Goal: Task Accomplishment & Management: Complete application form

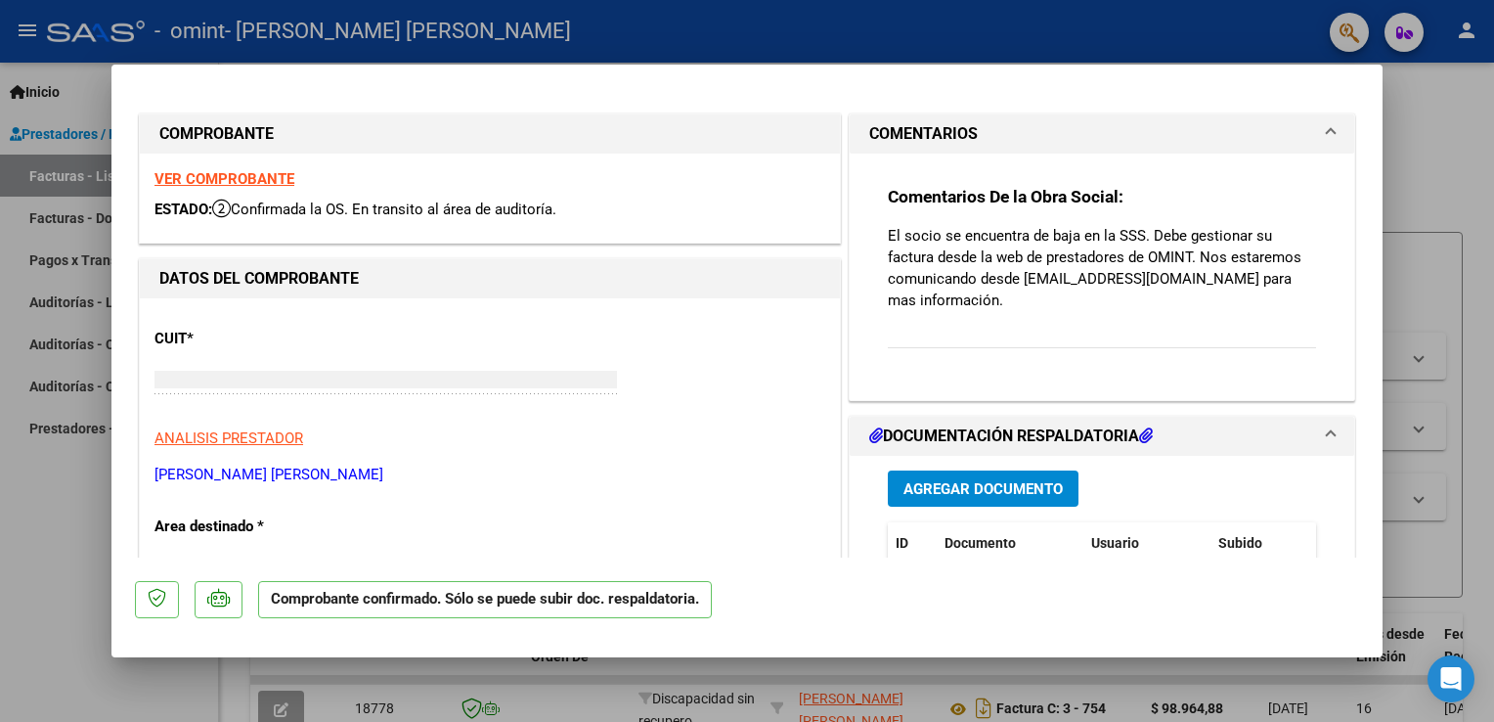
type input "$ 0,00"
click at [1493, 499] on html "menu - omint - [PERSON_NAME] [PERSON_NAME] person Inicio Instructivos Contacto …" at bounding box center [747, 361] width 1494 height 722
type input "$ 0,00"
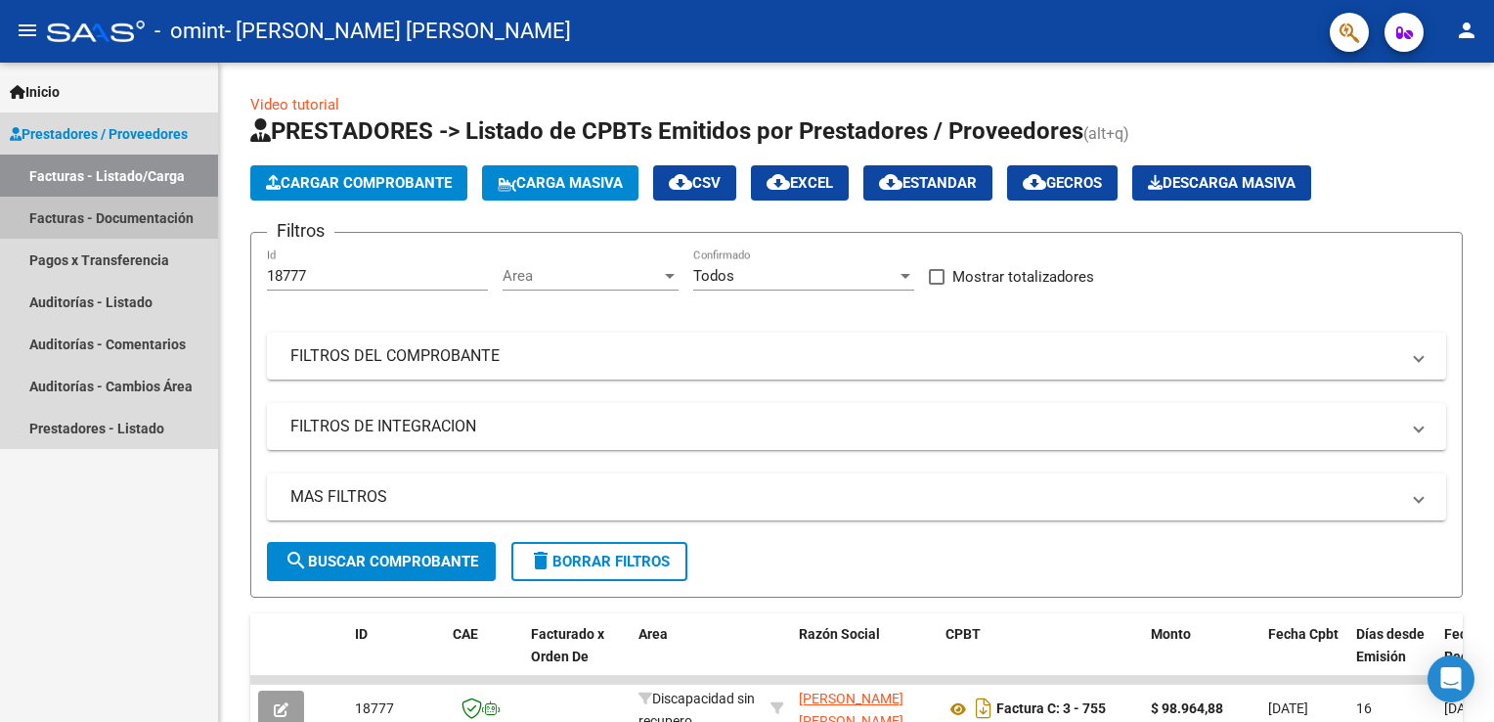
click at [94, 208] on link "Facturas - Documentación" at bounding box center [109, 218] width 218 height 42
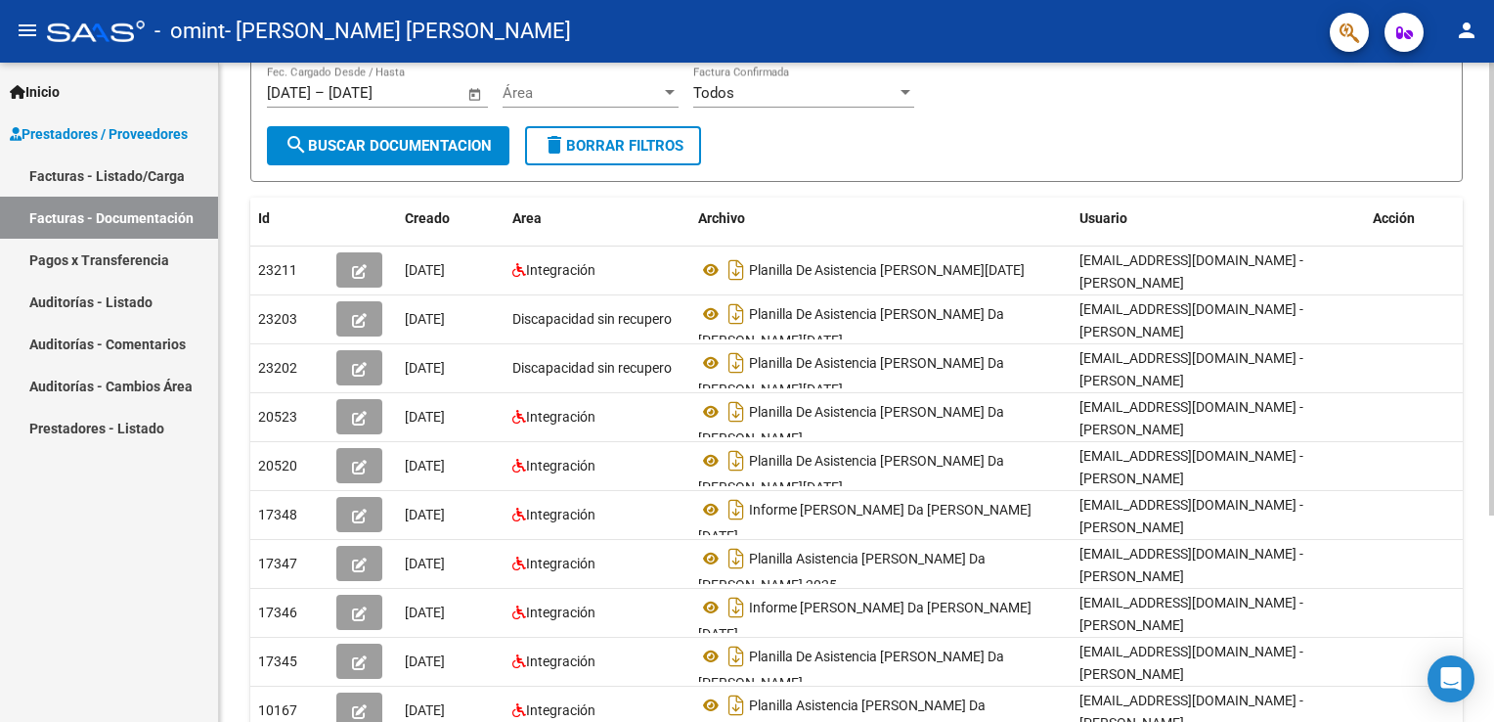
scroll to position [224, 0]
click at [1490, 595] on div at bounding box center [1491, 419] width 5 height 453
